Goal: Check status: Check status

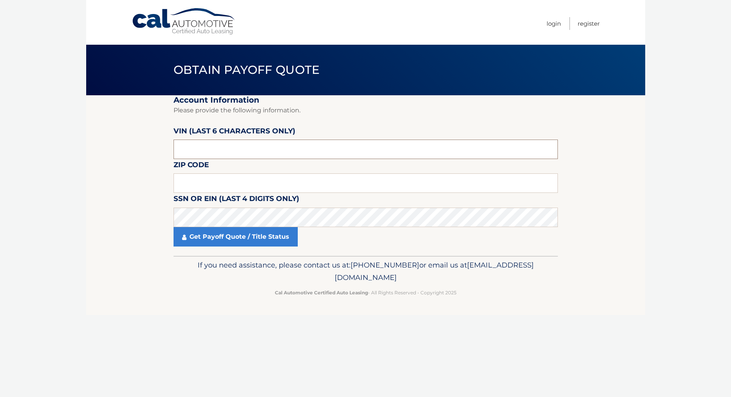
click at [242, 151] on input "text" at bounding box center [366, 148] width 385 height 19
type input "615409"
click at [296, 177] on input "text" at bounding box center [366, 182] width 385 height 19
click at [251, 180] on input "text" at bounding box center [366, 182] width 385 height 19
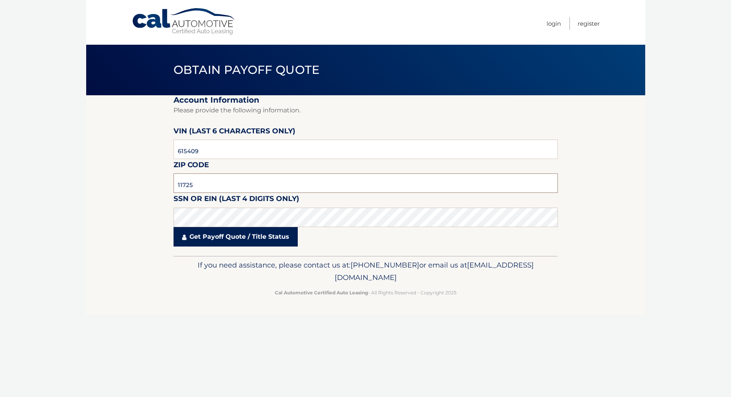
type input "11725"
click at [268, 234] on link "Get Payoff Quote / Title Status" at bounding box center [236, 236] width 124 height 19
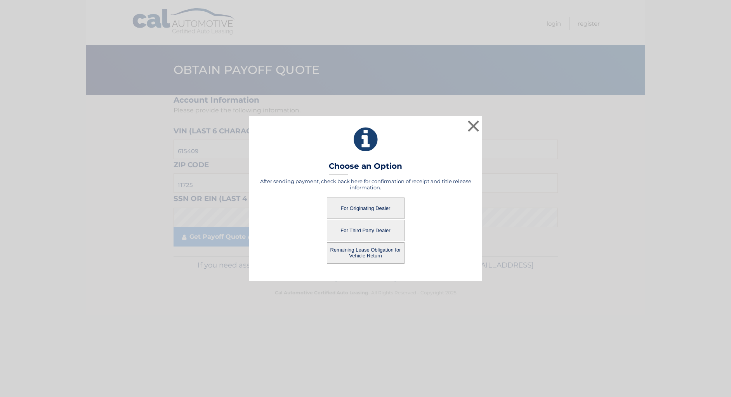
click at [360, 208] on button "For Originating Dealer" at bounding box center [366, 207] width 78 height 21
click at [360, 206] on button "For Originating Dealer" at bounding box center [366, 207] width 78 height 21
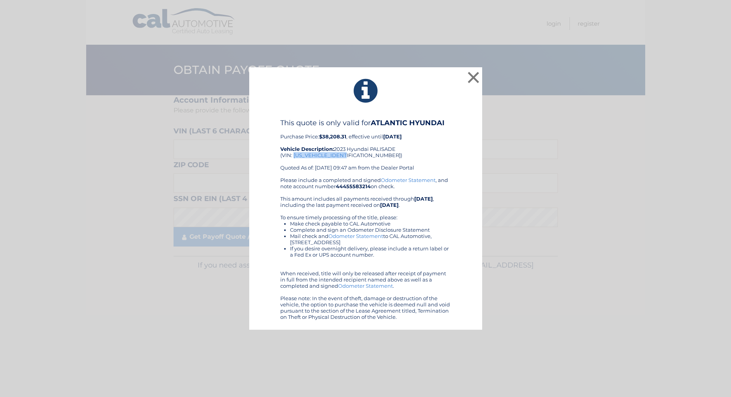
drag, startPoint x: 351, startPoint y: 156, endPoint x: 294, endPoint y: 156, distance: 56.3
click at [294, 156] on div "This quote is only valid for ATLANTIC HYUNDAI Purchase Price: $38,208.31 , effe…" at bounding box center [365, 147] width 171 height 58
copy div "[US_VEHICLE_IDENTIFICATION_NUMBER]"
